Goal: Task Accomplishment & Management: Manage account settings

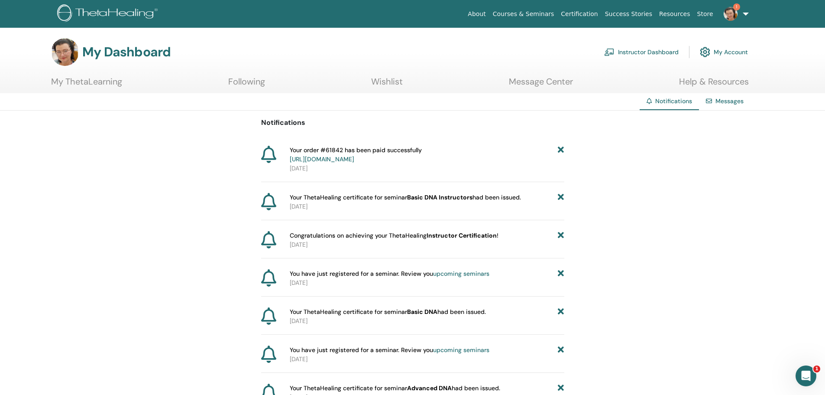
click at [648, 50] on link "Instructor Dashboard" at bounding box center [641, 51] width 75 height 19
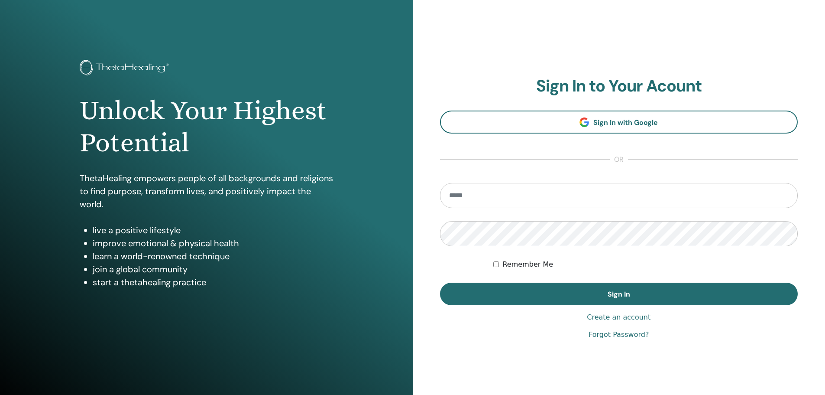
click at [496, 194] on input "email" at bounding box center [619, 195] width 358 height 25
type input "**********"
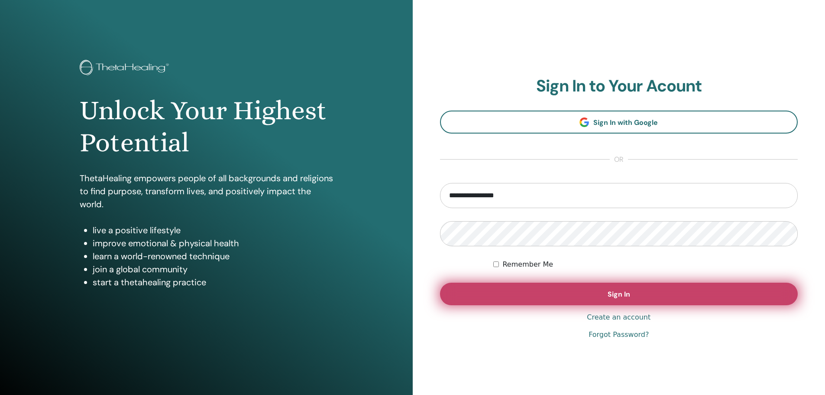
click at [598, 292] on button "Sign In" at bounding box center [619, 293] width 358 height 23
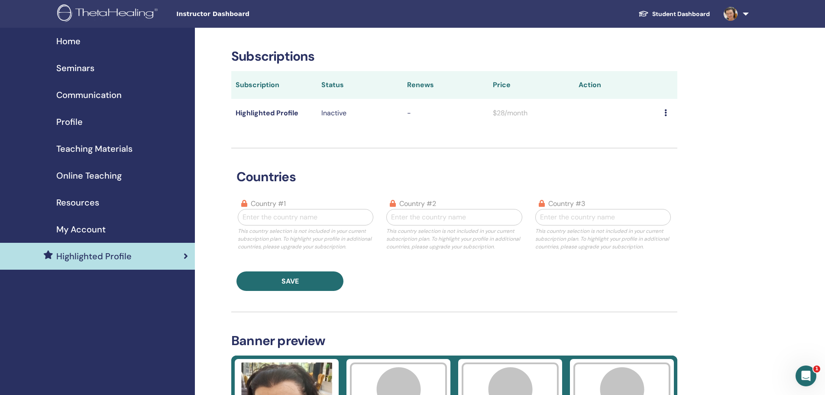
click at [65, 121] on span "Profile" at bounding box center [69, 121] width 26 height 13
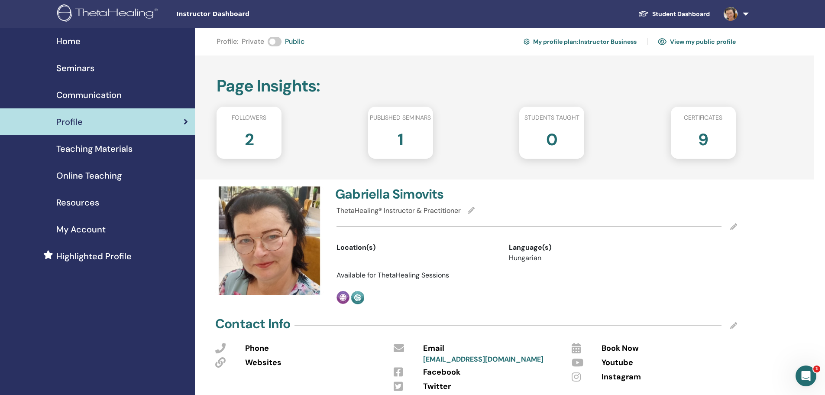
click at [84, 94] on span "Communication" at bounding box center [88, 94] width 65 height 13
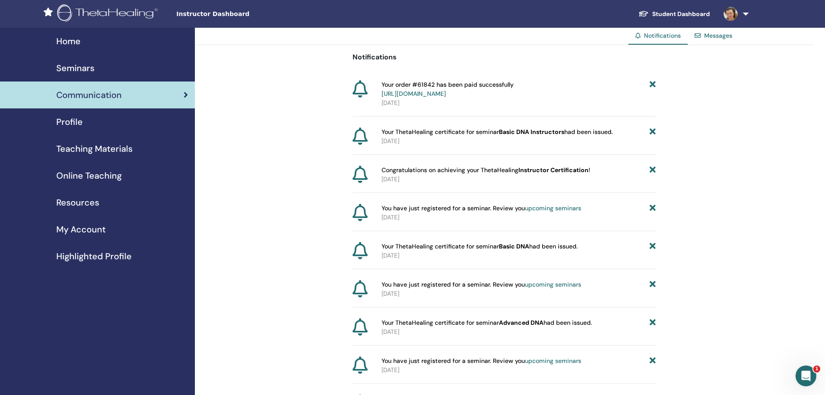
click at [75, 70] on span "Seminars" at bounding box center [75, 68] width 38 height 13
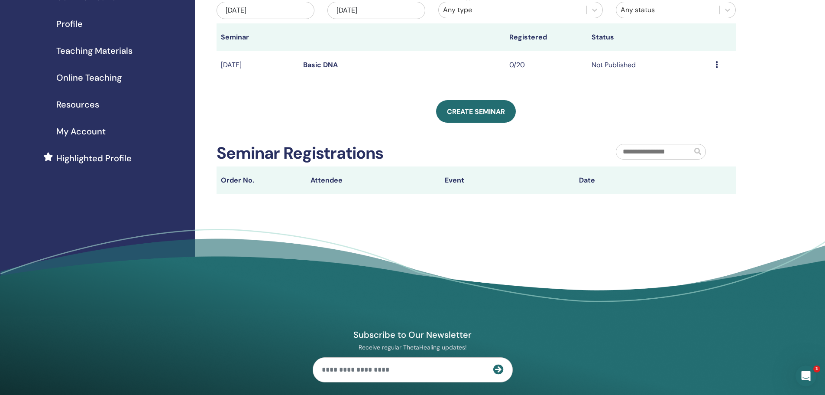
scroll to position [45, 0]
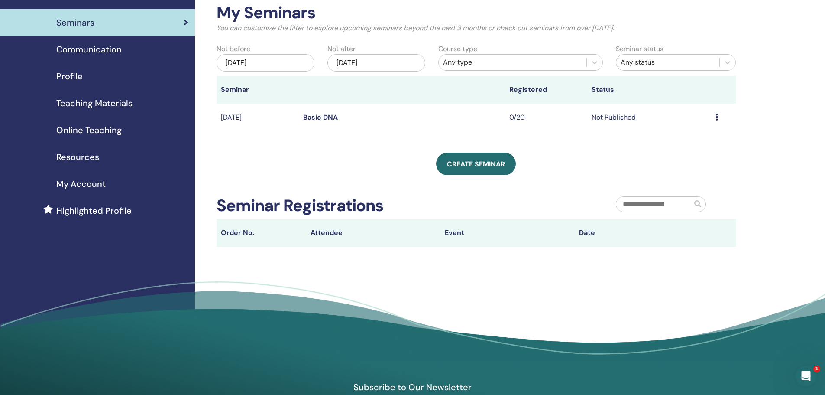
click at [232, 136] on div "My Seminars You can customize the filter to explore upcoming seminars beyond th…" at bounding box center [476, 124] width 519 height 243
click at [653, 153] on div "Create seminar" at bounding box center [476, 163] width 519 height 23
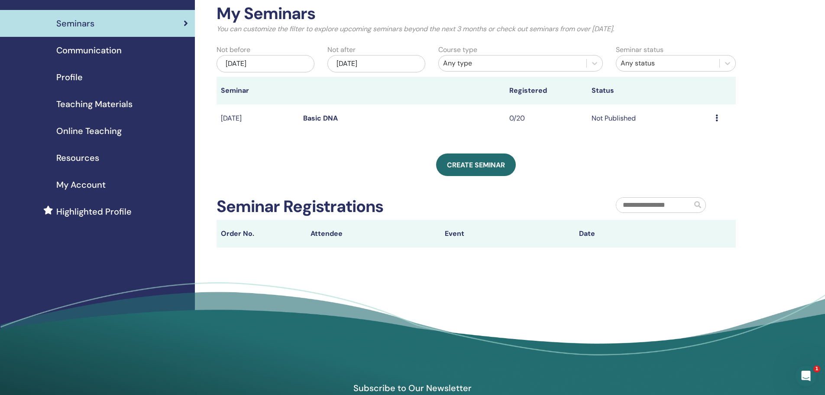
click at [619, 153] on div "Create seminar" at bounding box center [476, 164] width 519 height 23
click at [72, 75] on span "Profile" at bounding box center [69, 77] width 26 height 13
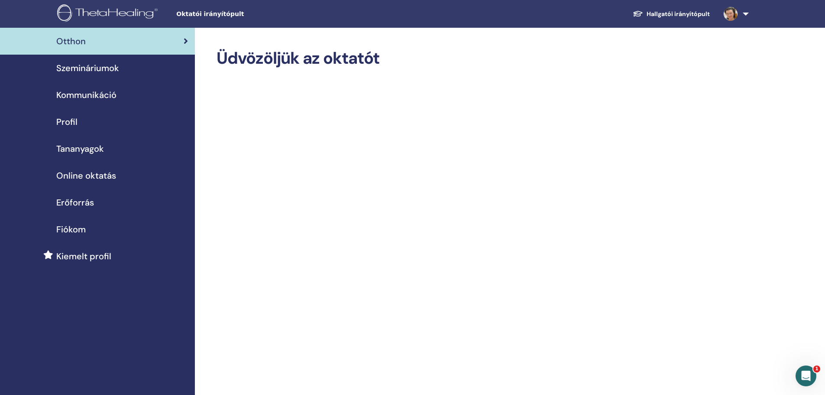
click at [97, 96] on span "Communication" at bounding box center [88, 94] width 65 height 13
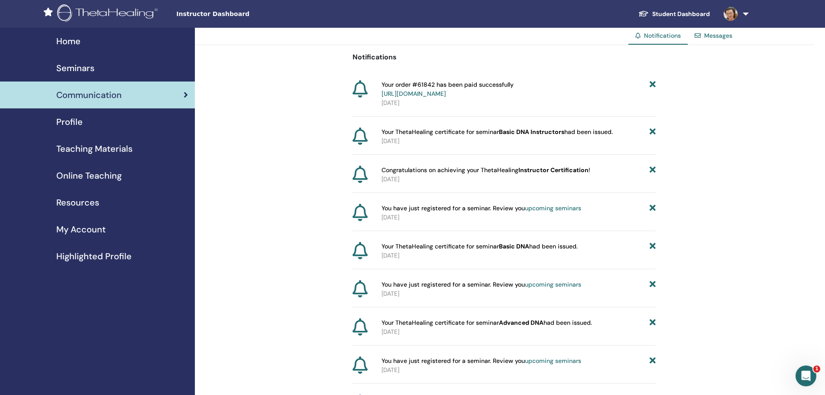
click at [69, 42] on span "Home" at bounding box center [68, 41] width 24 height 13
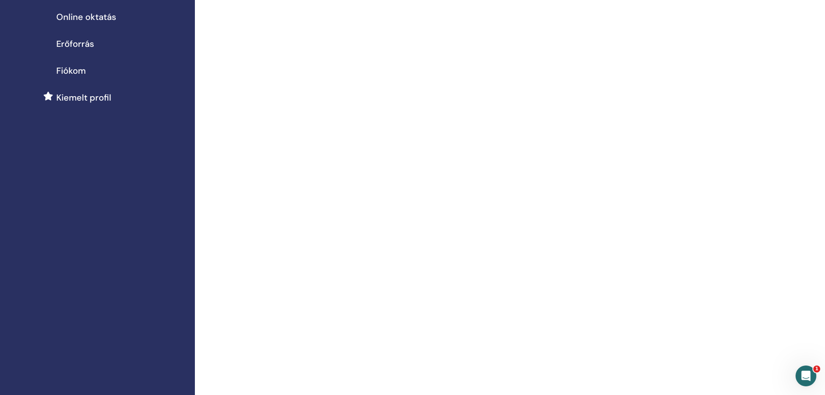
scroll to position [173, 0]
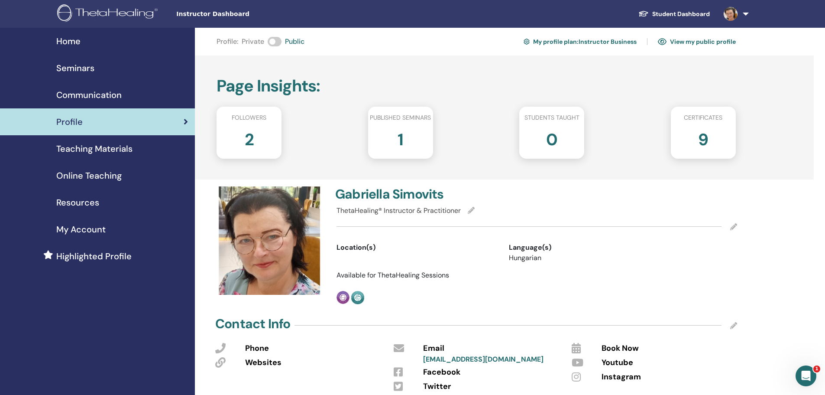
click at [78, 68] on span "Seminars" at bounding box center [75, 68] width 38 height 13
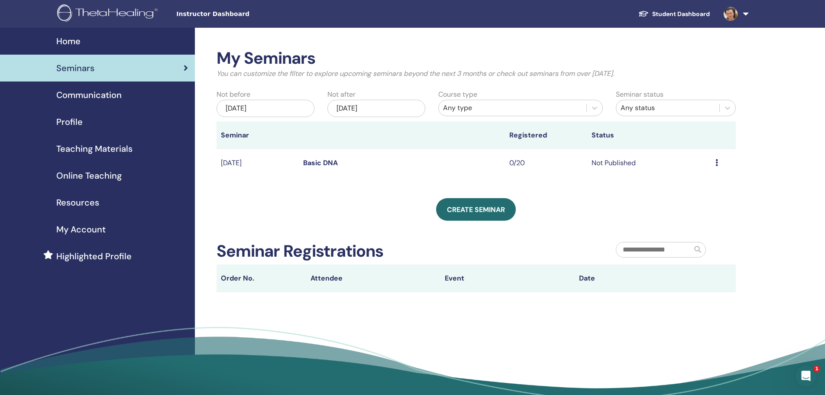
click at [716, 163] on icon at bounding box center [717, 162] width 3 height 7
click at [751, 178] on div "My Seminars You can customize the filter to explore upcoming seminars beyond th…" at bounding box center [504, 221] width 619 height 386
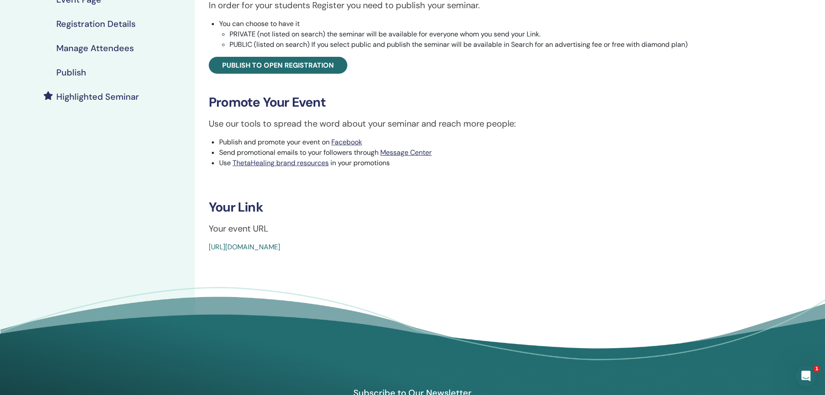
scroll to position [173, 0]
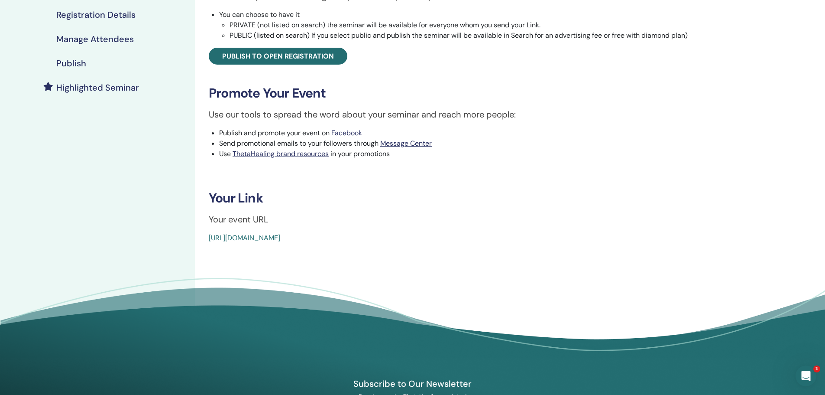
drag, startPoint x: 412, startPoint y: 236, endPoint x: 203, endPoint y: 234, distance: 209.2
click at [203, 234] on div "Basic DNA Event Type In-Person Event Status Not Published Registrations 0/20 Pu…" at bounding box center [470, 59] width 540 height 368
copy link "https://www.thetahealing.com/seminar-376432-details.html"
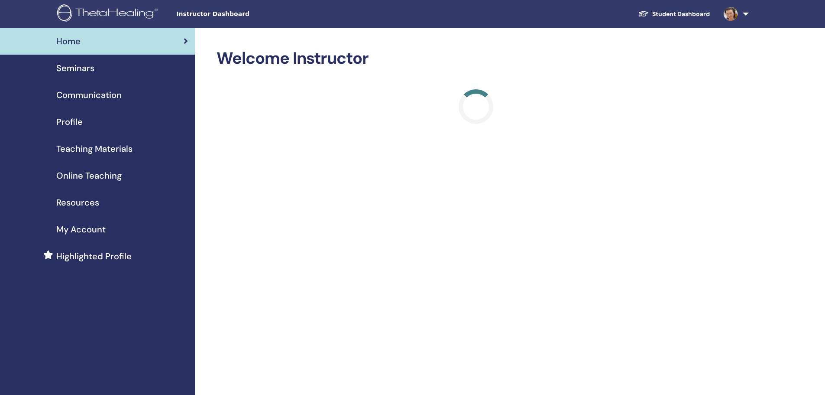
click at [78, 68] on span "Seminars" at bounding box center [75, 68] width 38 height 13
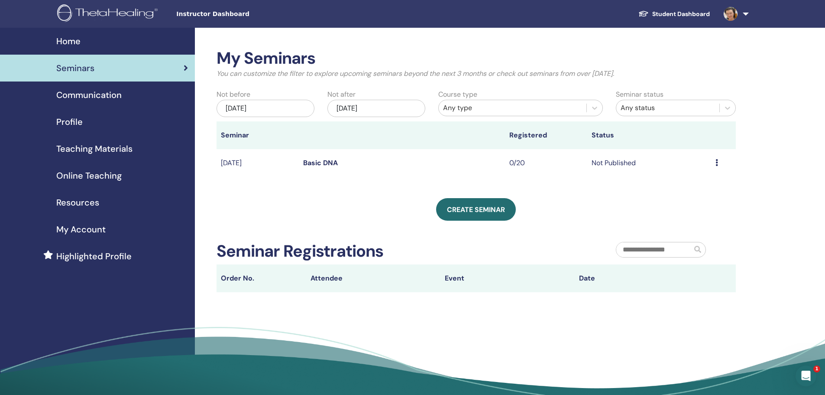
click at [715, 161] on td "Preview Edit Attendees Cancel" at bounding box center [723, 163] width 25 height 28
click at [717, 160] on icon at bounding box center [717, 162] width 3 height 7
click at [678, 178] on link "Edit" at bounding box center [683, 179] width 13 height 9
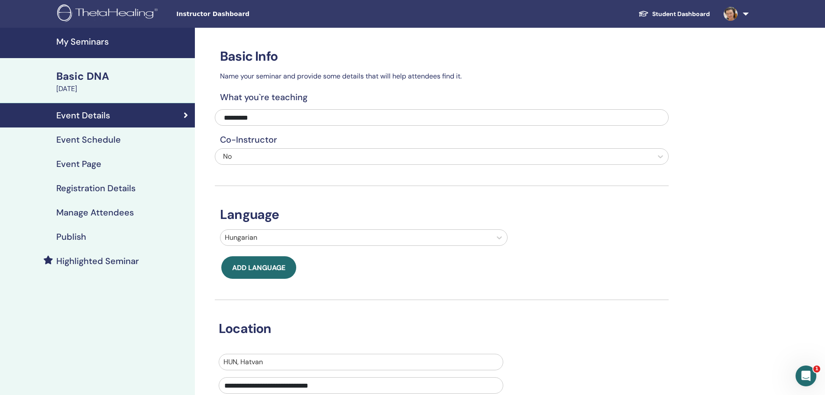
click at [80, 166] on h4 "Event Page" at bounding box center [78, 164] width 45 height 10
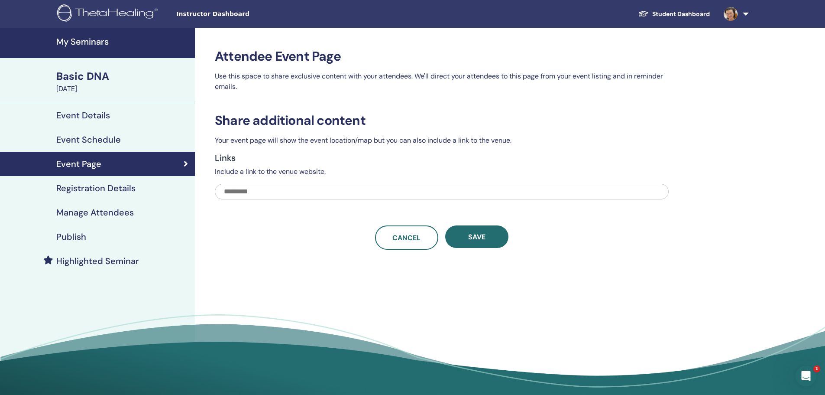
click at [84, 114] on h4 "Event Details" at bounding box center [83, 115] width 54 height 10
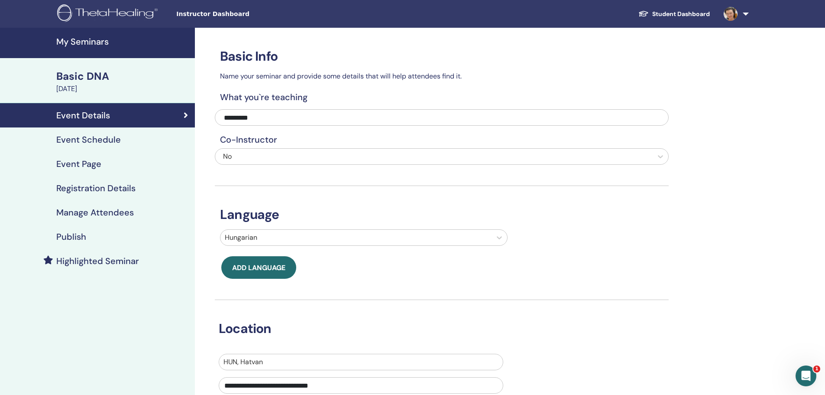
click at [87, 187] on h4 "Registration Details" at bounding box center [95, 188] width 79 height 10
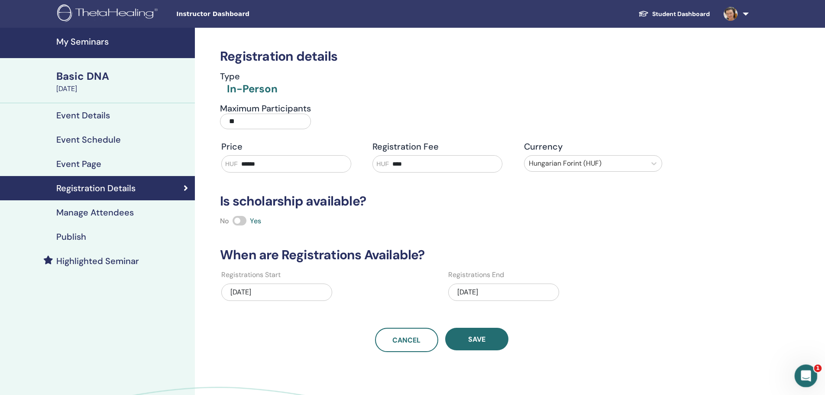
click at [808, 376] on icon "Intercom üzenőfelület megnyitása" at bounding box center [805, 374] width 14 height 14
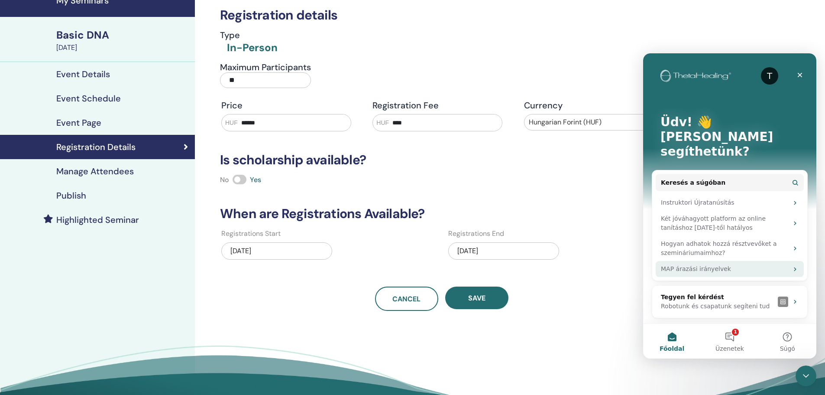
scroll to position [58, 0]
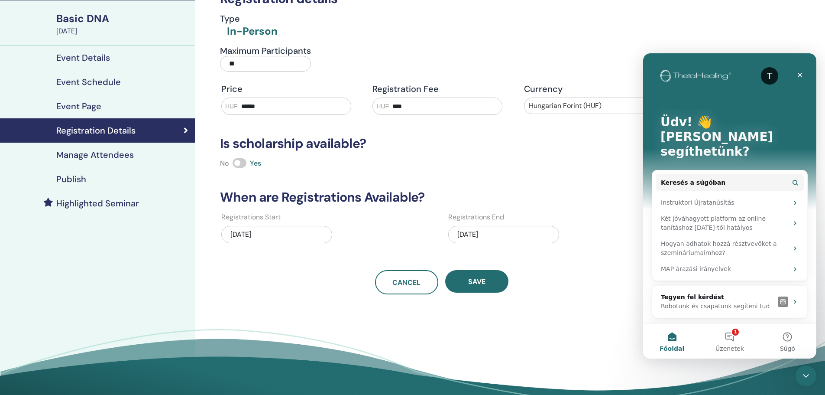
click at [615, 318] on div "Registration details Type In-Person Maximum Participants ** Price HUF ****** Re…" at bounding box center [470, 192] width 550 height 445
click at [800, 74] on icon "Bezárás" at bounding box center [800, 74] width 7 height 7
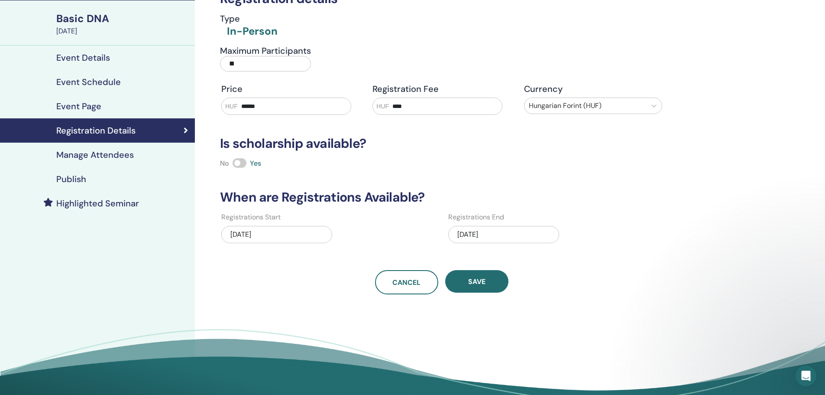
scroll to position [0, 0]
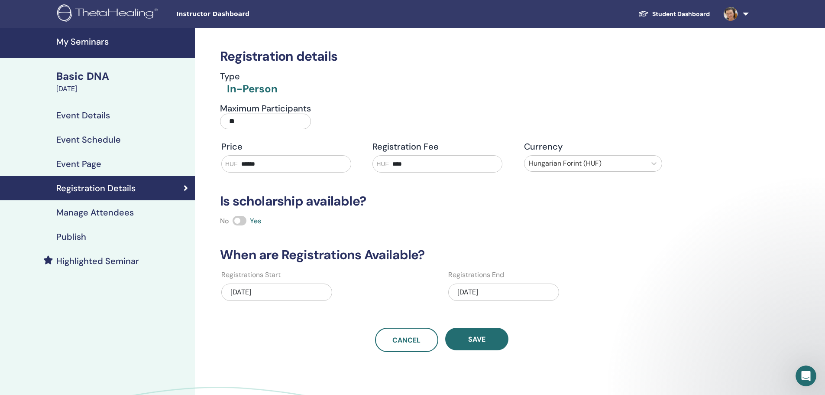
click at [101, 211] on h4 "Manage Attendees" at bounding box center [95, 212] width 78 height 10
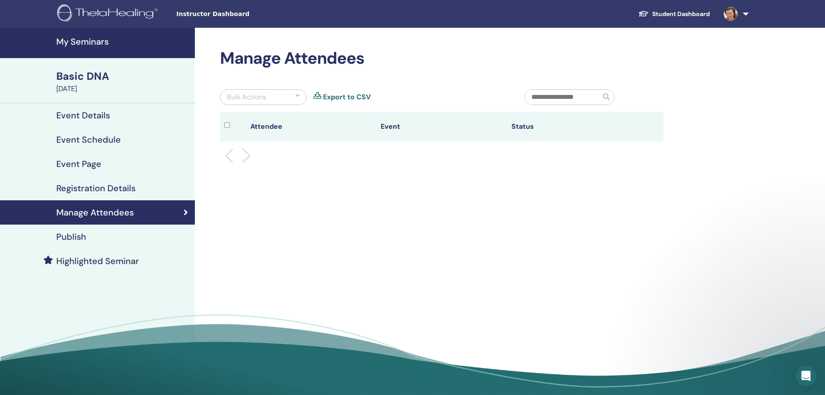
click at [70, 236] on h4 "Publish" at bounding box center [71, 236] width 30 height 10
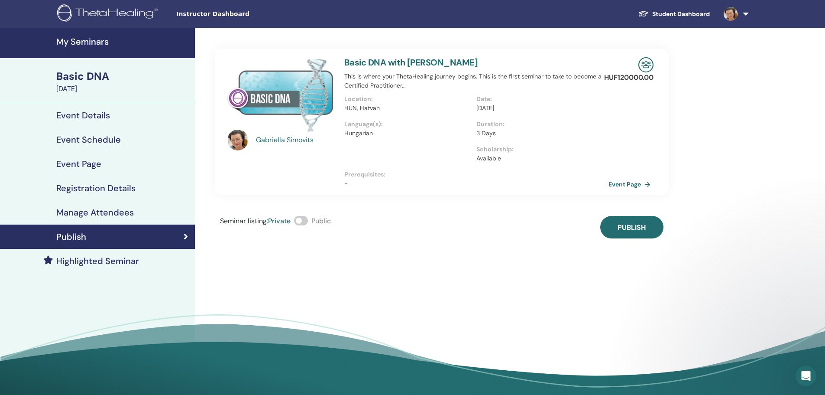
click at [304, 222] on span at bounding box center [301, 221] width 14 height 10
click at [629, 225] on span "Publish" at bounding box center [632, 227] width 28 height 9
